Goal: Task Accomplishment & Management: Use online tool/utility

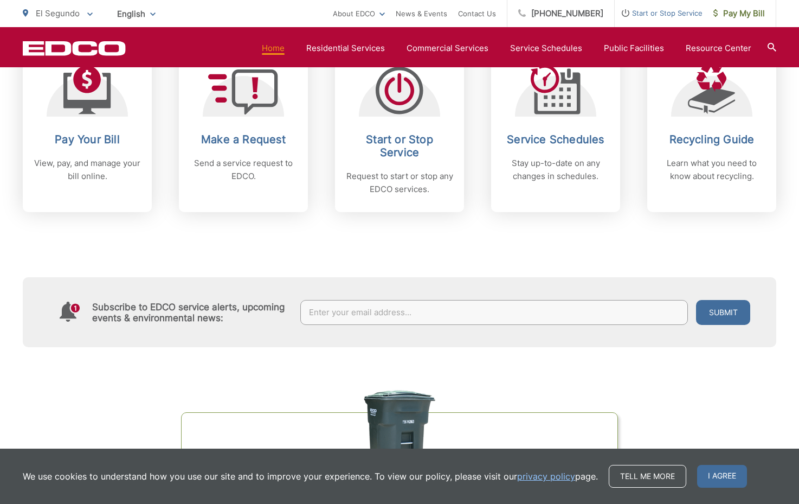
scroll to position [490, 0]
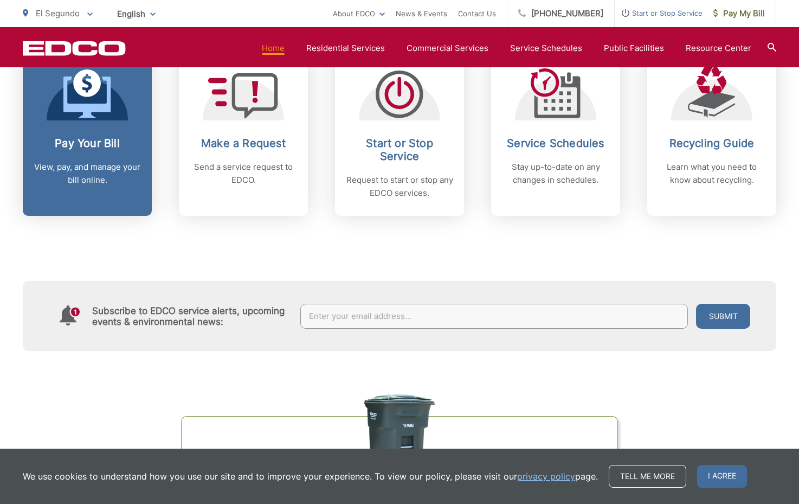
click at [71, 144] on h2 "Pay Your Bill" at bounding box center [87, 143] width 107 height 13
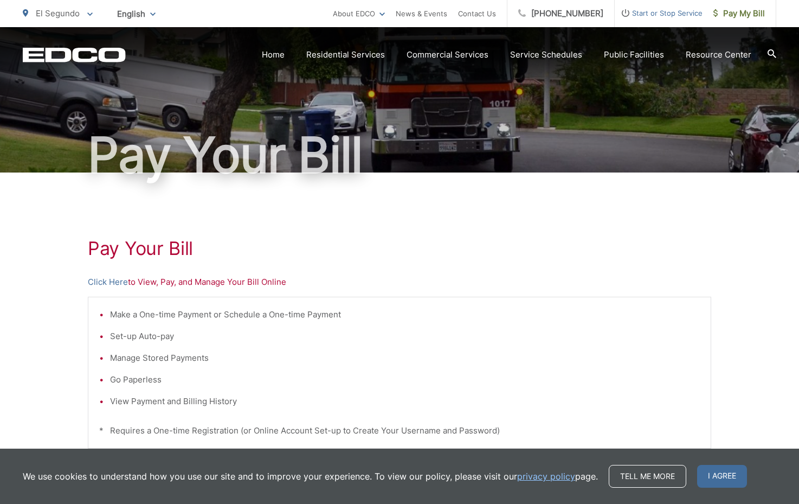
scroll to position [46, 0]
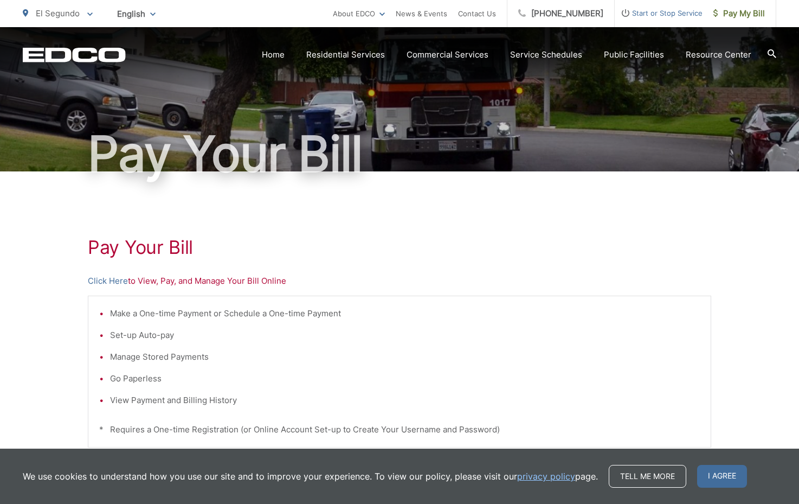
click at [206, 281] on p "Click Here to View, Pay, and Manage Your Bill Online" at bounding box center [399, 280] width 623 height 13
click at [119, 281] on link "Click Here" at bounding box center [108, 280] width 40 height 13
